Goal: Task Accomplishment & Management: Manage account settings

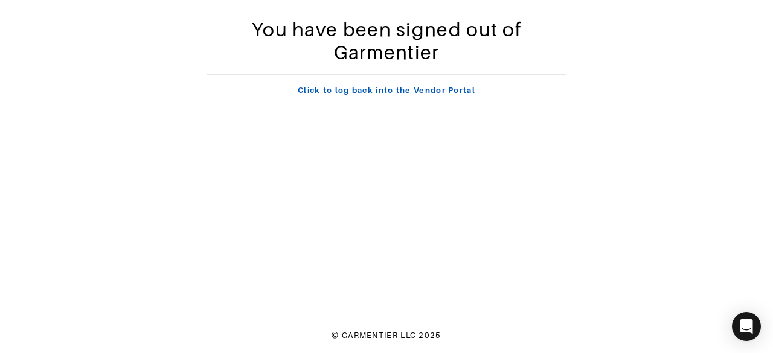
click at [409, 91] on link "Click to log back into the Vendor Portal" at bounding box center [386, 90] width 177 height 9
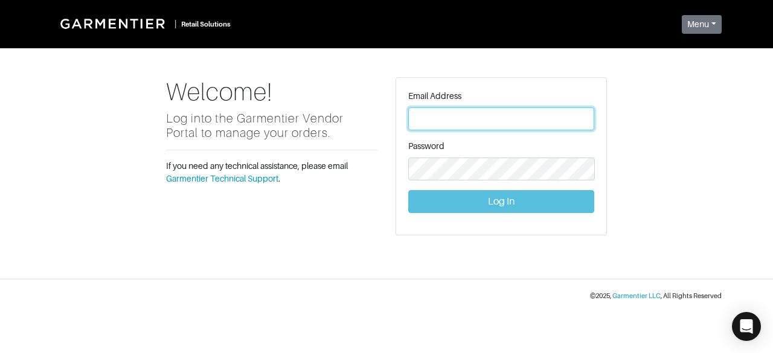
type input "[PERSON_NAME][EMAIL_ADDRESS][DOMAIN_NAME]"
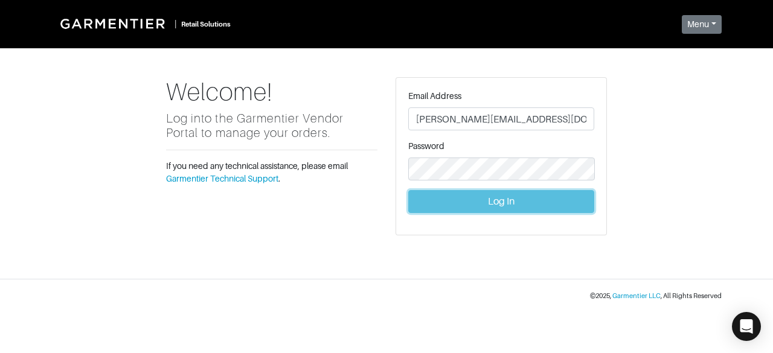
click at [436, 211] on button "Log In" at bounding box center [501, 201] width 186 height 23
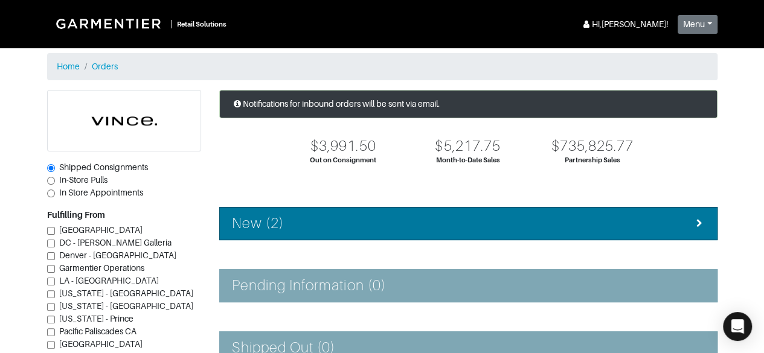
click at [241, 225] on h4 "New (2)" at bounding box center [258, 224] width 52 height 18
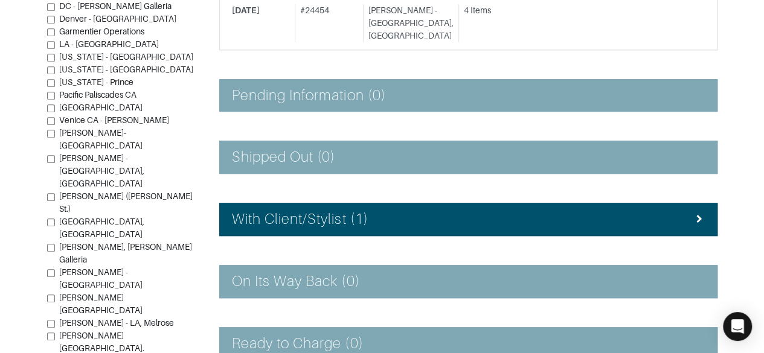
scroll to position [315, 0]
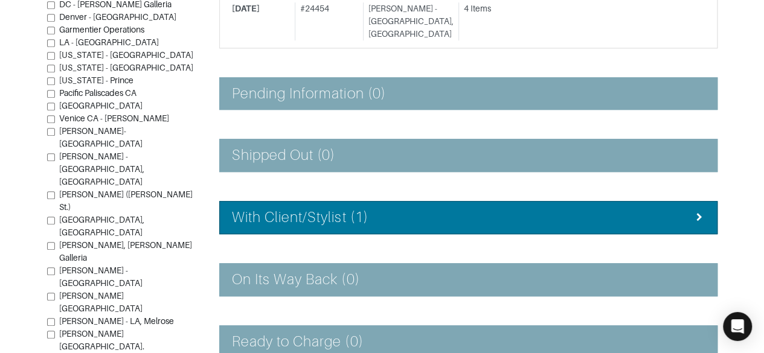
click at [236, 209] on h4 "With Client/Stylist (1)" at bounding box center [300, 218] width 136 height 18
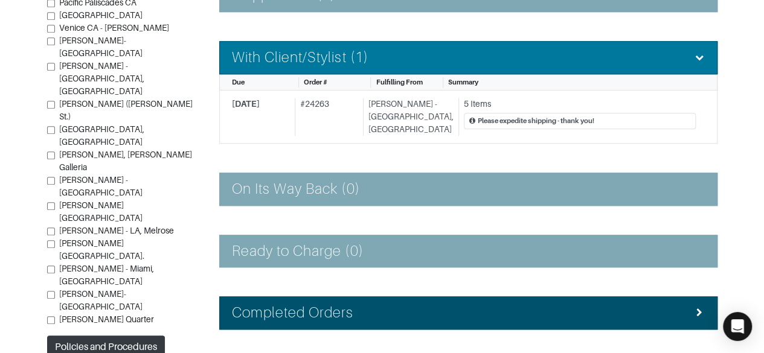
scroll to position [489, 0]
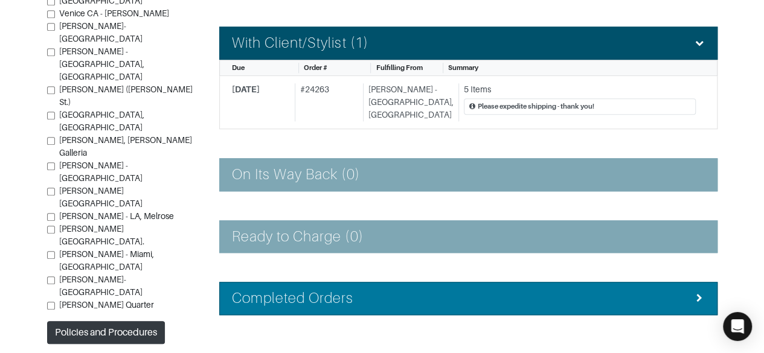
click at [232, 290] on h4 "Completed Orders" at bounding box center [293, 299] width 122 height 18
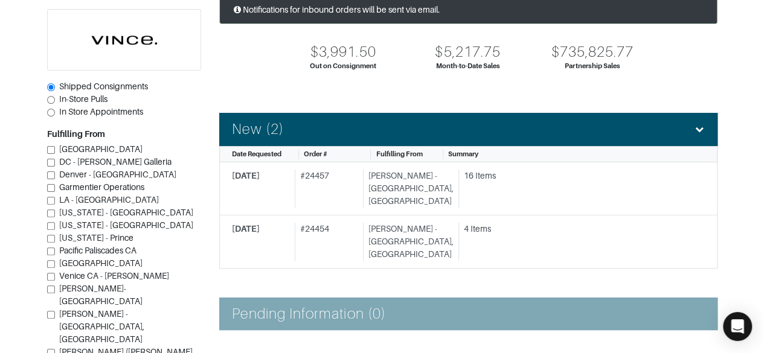
scroll to position [94, 0]
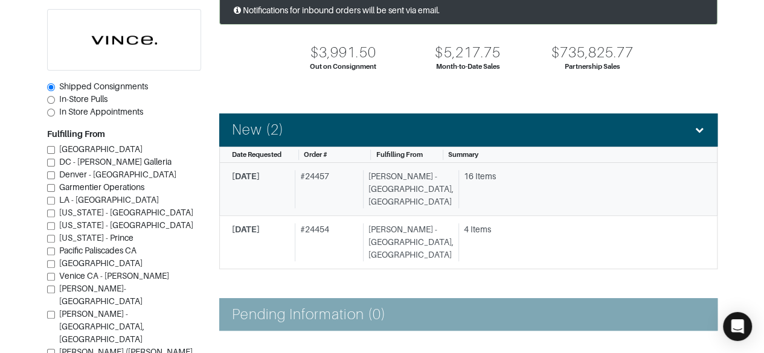
click at [605, 182] on div "16 Items" at bounding box center [576, 189] width 237 height 38
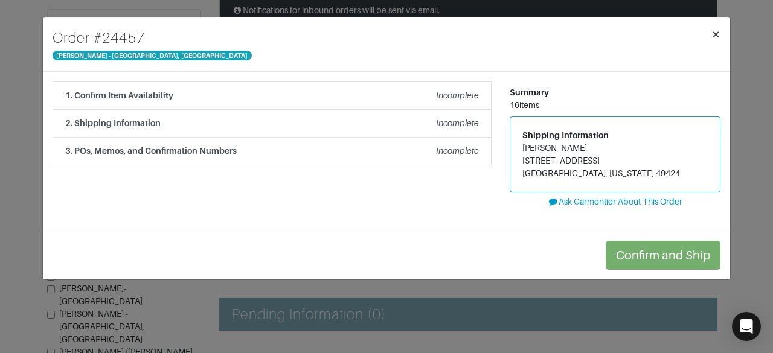
click at [715, 34] on span "×" at bounding box center [715, 34] width 9 height 16
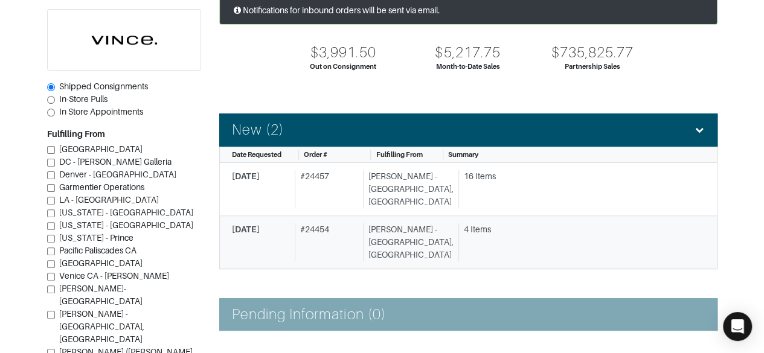
click at [464, 223] on div "4 Items" at bounding box center [580, 229] width 232 height 13
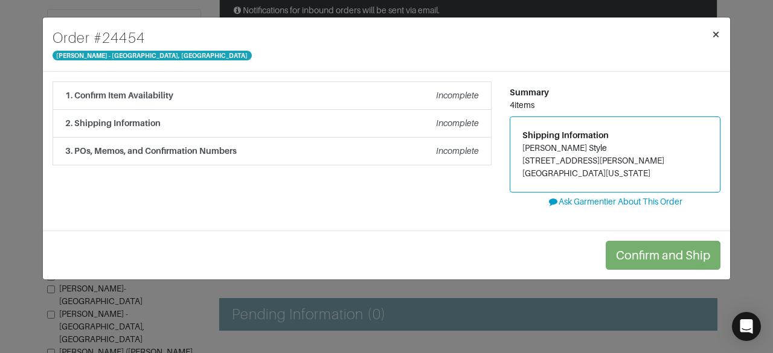
click at [721, 33] on button "×" at bounding box center [715, 35] width 28 height 34
